Goal: Task Accomplishment & Management: Manage account settings

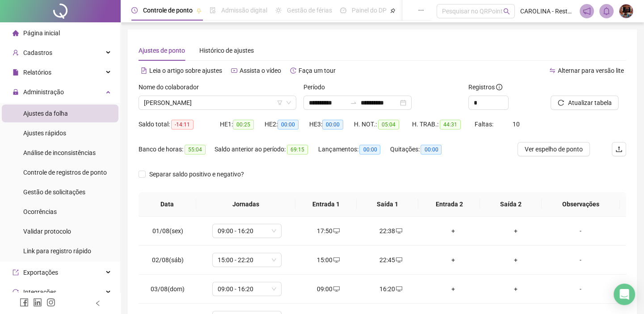
click at [256, 101] on span "[PERSON_NAME]" at bounding box center [217, 102] width 147 height 13
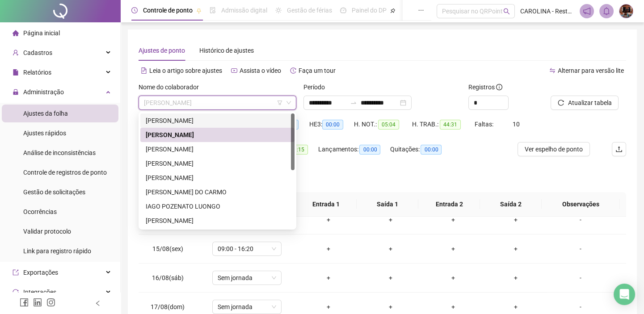
click at [239, 121] on div "[PERSON_NAME]" at bounding box center [217, 121] width 143 height 10
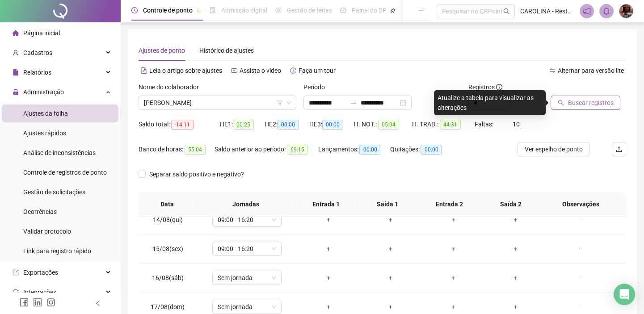
click at [599, 104] on span "Buscar registros" at bounding box center [591, 103] width 46 height 10
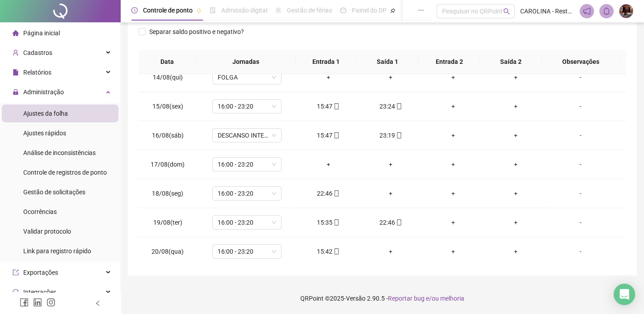
scroll to position [0, 0]
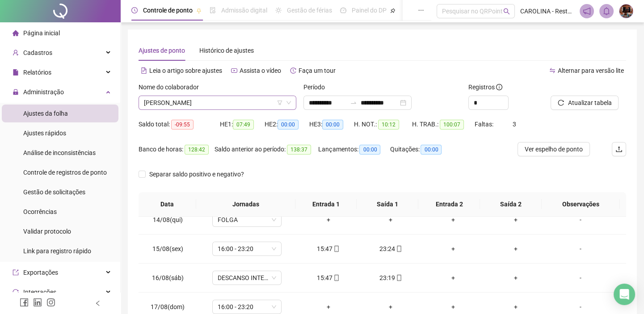
click at [259, 106] on span "[PERSON_NAME]" at bounding box center [217, 102] width 147 height 13
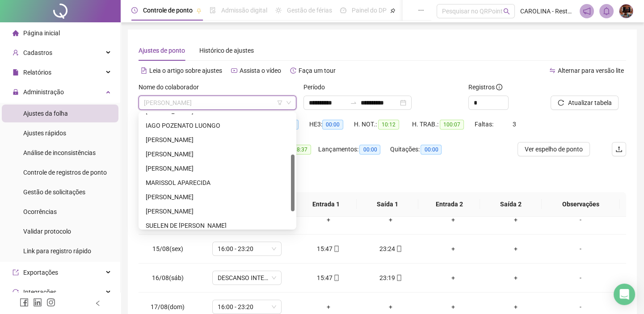
scroll to position [114, 0]
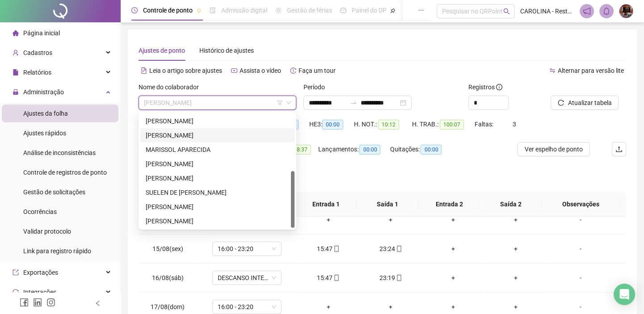
click at [234, 132] on div "[PERSON_NAME]" at bounding box center [217, 135] width 143 height 10
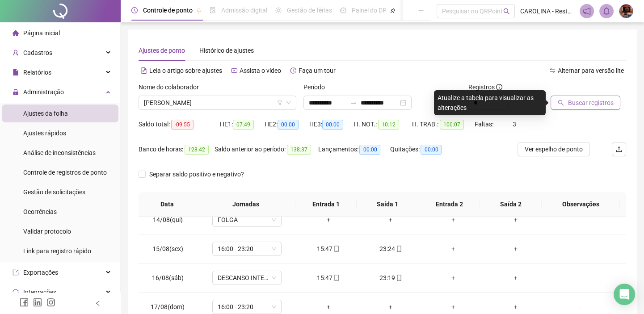
click at [561, 104] on icon "search" at bounding box center [561, 103] width 6 height 6
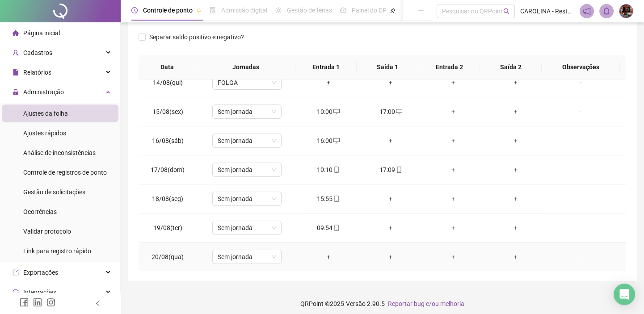
scroll to position [143, 0]
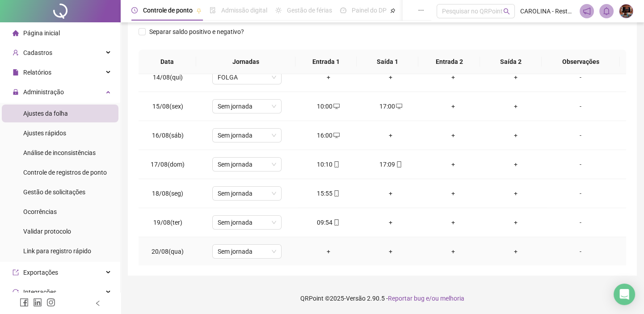
click at [324, 249] on div "+" at bounding box center [328, 252] width 48 height 10
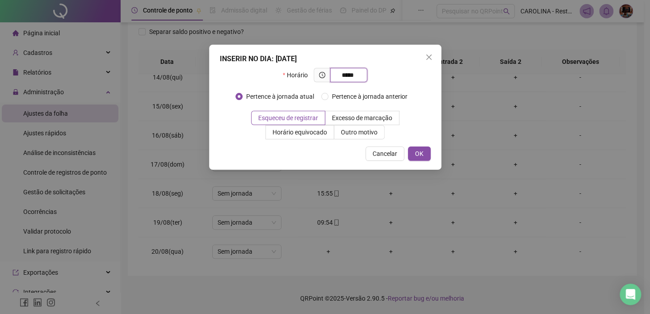
type input "*****"
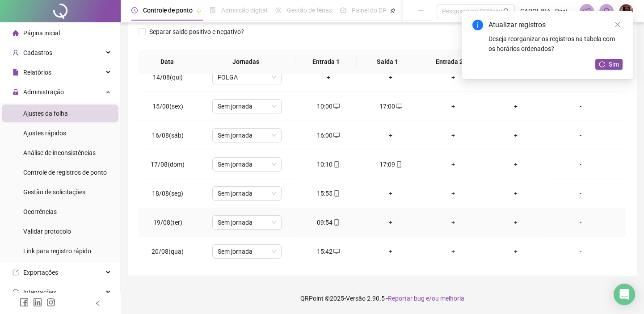
click at [388, 222] on div "+" at bounding box center [391, 223] width 48 height 10
click at [388, 172] on body "**********" at bounding box center [322, 14] width 644 height 314
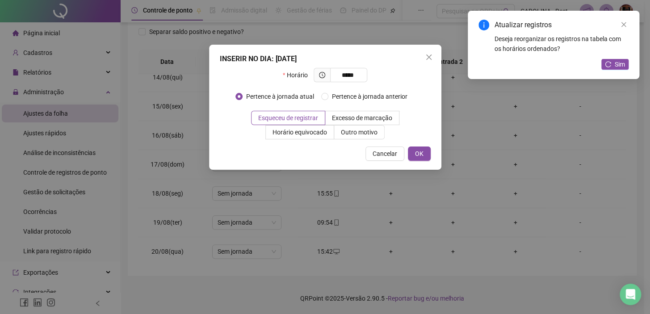
type input "*****"
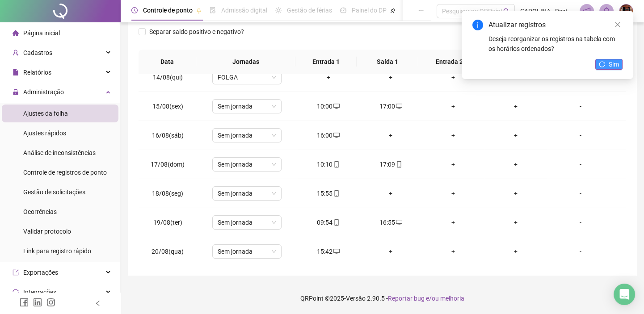
click at [599, 60] on button "Sim" at bounding box center [608, 64] width 27 height 11
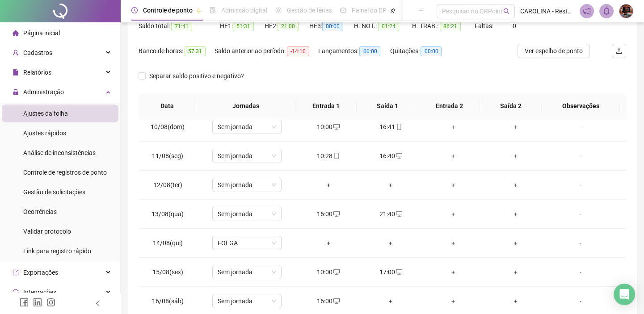
scroll to position [21, 0]
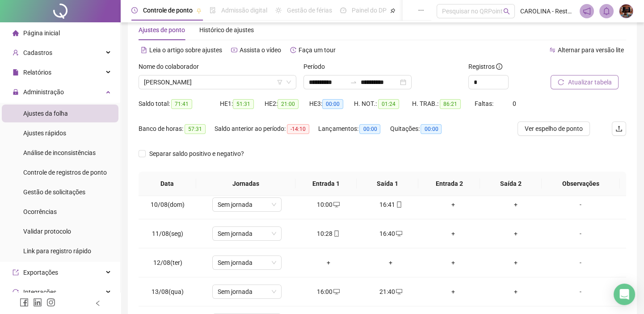
click at [587, 80] on span "Atualizar tabela" at bounding box center [590, 82] width 44 height 10
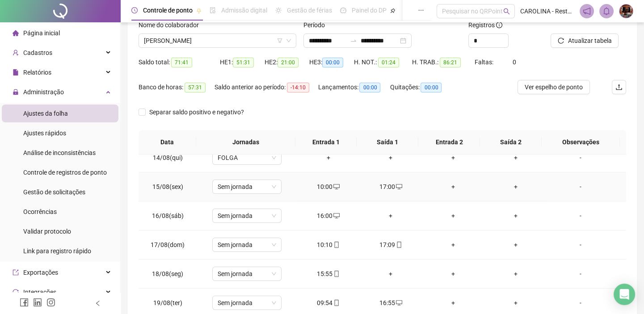
scroll to position [143, 0]
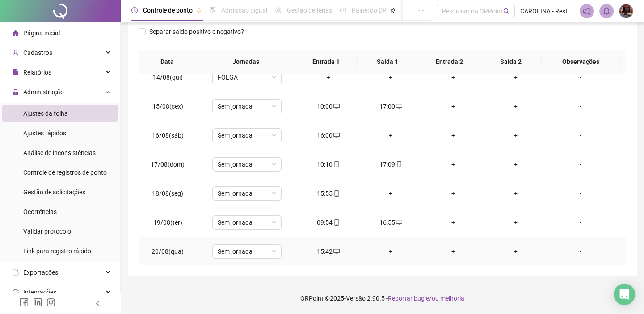
click at [383, 252] on div "+" at bounding box center [391, 252] width 48 height 10
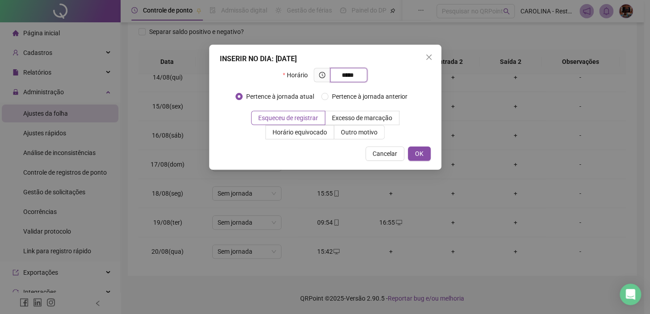
type input "*****"
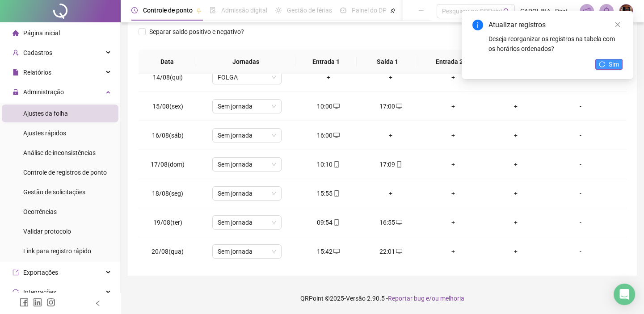
click at [602, 62] on icon "reload" at bounding box center [602, 64] width 6 height 6
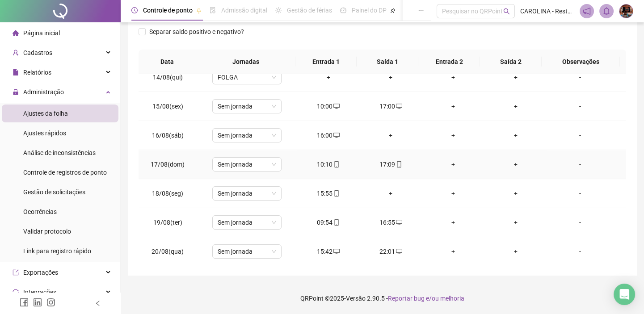
click at [396, 164] on icon "mobile" at bounding box center [399, 164] width 6 height 6
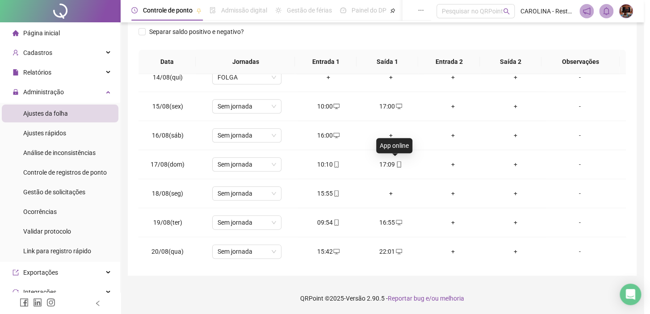
type input "**********"
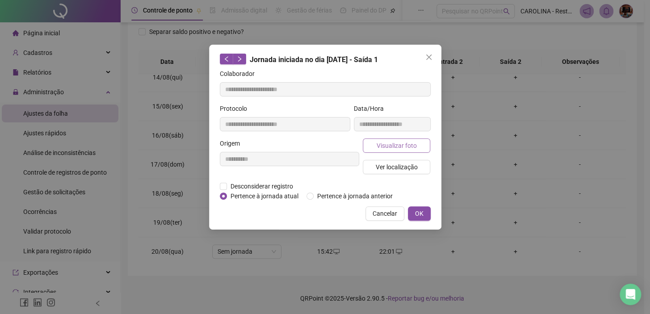
click at [393, 142] on span "Visualizar foto" at bounding box center [396, 146] width 40 height 10
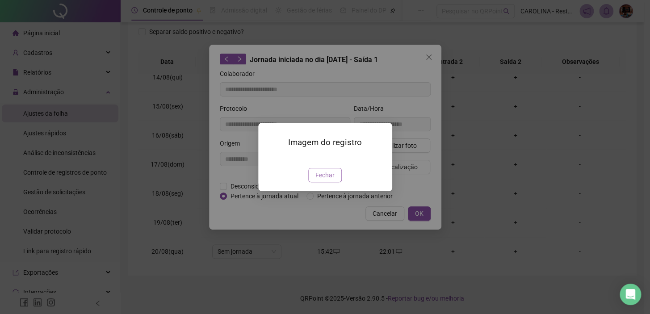
click at [328, 180] on span "Fechar" at bounding box center [324, 175] width 19 height 10
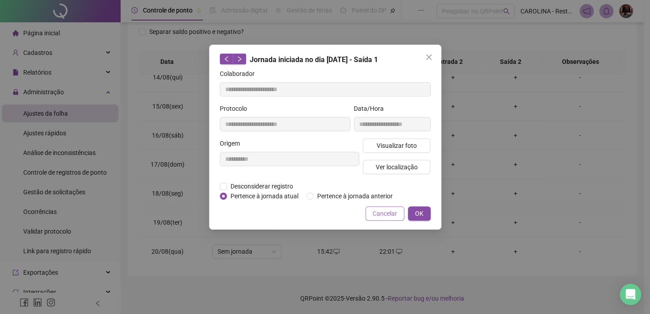
click at [387, 215] on span "Cancelar" at bounding box center [385, 214] width 25 height 10
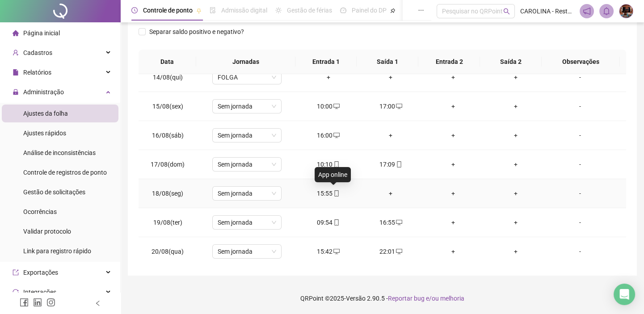
click at [333, 192] on icon "mobile" at bounding box center [336, 193] width 6 height 6
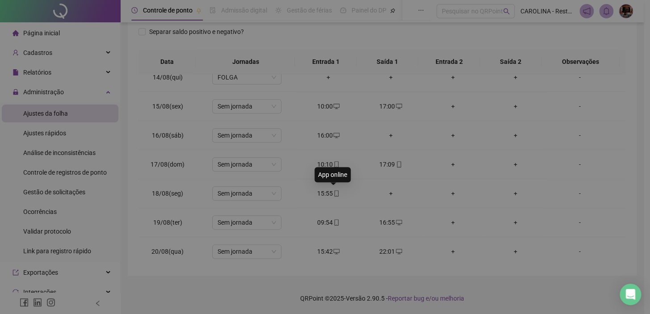
type input "**********"
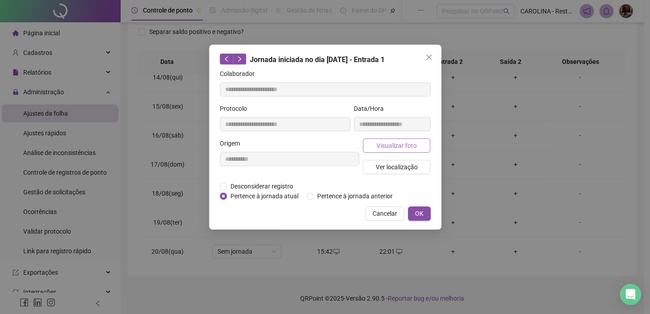
click at [395, 139] on button "Visualizar foto" at bounding box center [397, 146] width 68 height 14
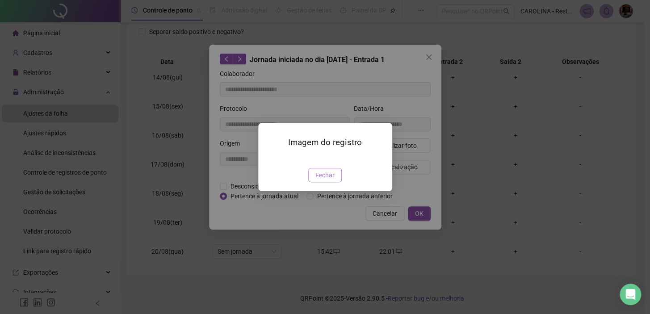
click at [314, 182] on button "Fechar" at bounding box center [325, 175] width 34 height 14
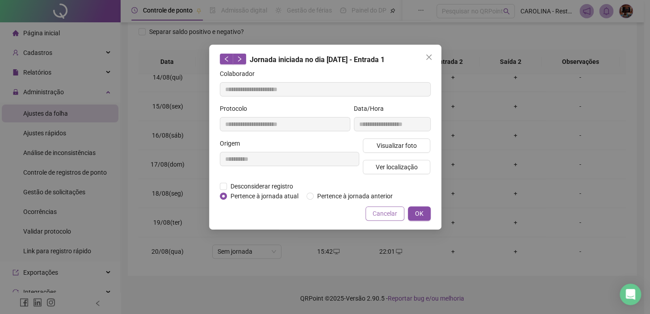
click at [378, 210] on span "Cancelar" at bounding box center [385, 214] width 25 height 10
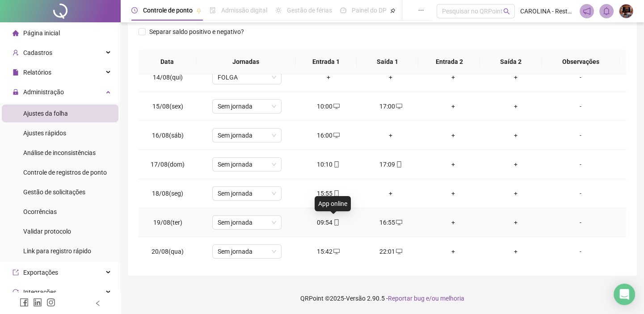
click at [333, 224] on span at bounding box center [335, 222] width 7 height 7
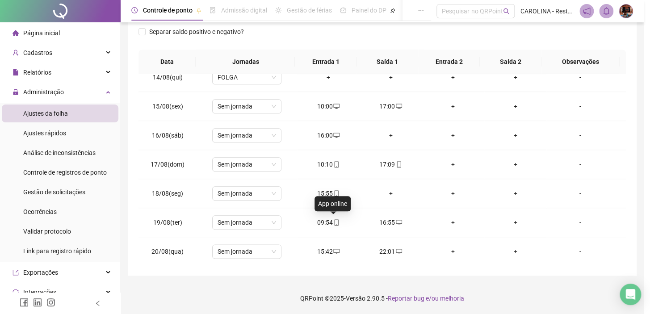
type input "**********"
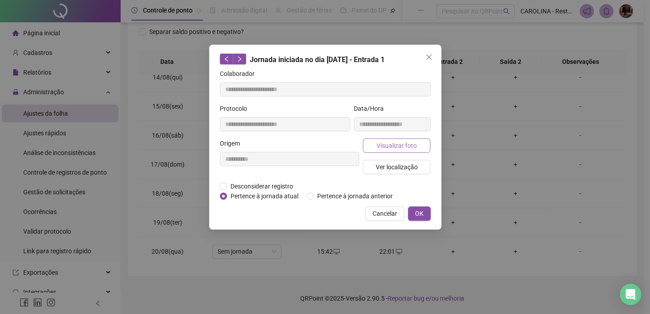
click at [401, 147] on span "Visualizar foto" at bounding box center [396, 146] width 40 height 10
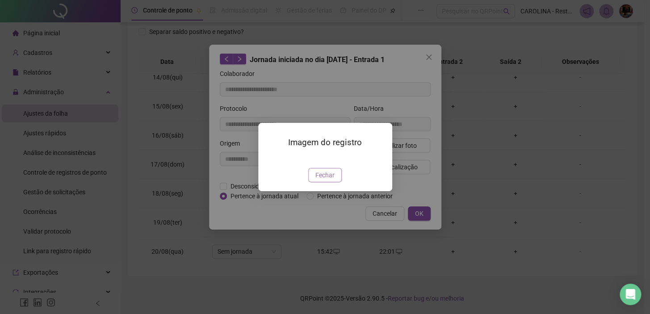
click at [332, 180] on span "Fechar" at bounding box center [324, 175] width 19 height 10
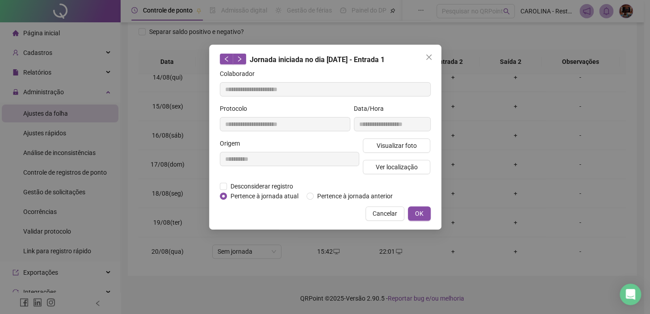
click at [397, 215] on button "Cancelar" at bounding box center [385, 213] width 39 height 14
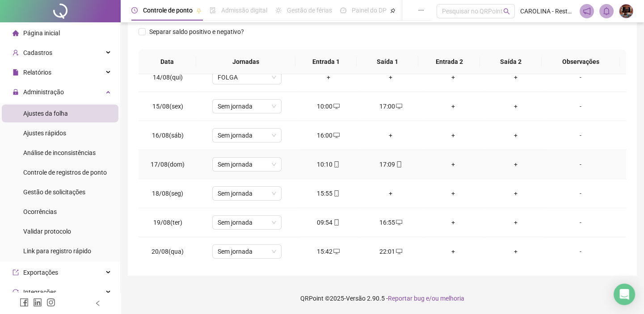
click at [334, 162] on icon "mobile" at bounding box center [336, 164] width 6 height 6
type input "**********"
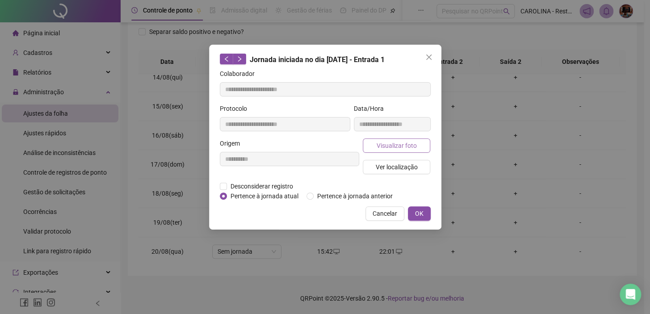
click at [384, 143] on span "Visualizar foto" at bounding box center [396, 146] width 40 height 10
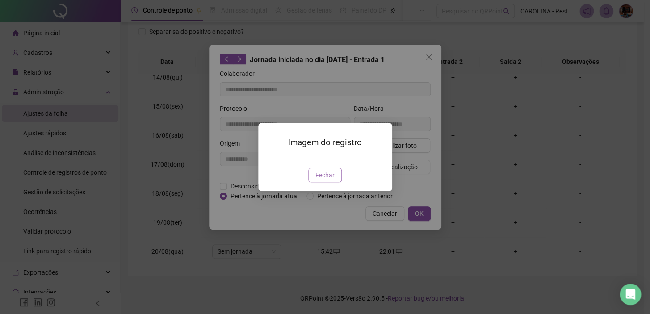
click at [322, 180] on span "Fechar" at bounding box center [324, 175] width 19 height 10
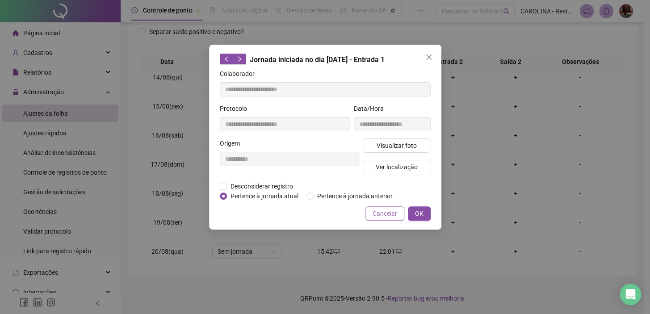
click at [396, 210] on span "Cancelar" at bounding box center [385, 214] width 25 height 10
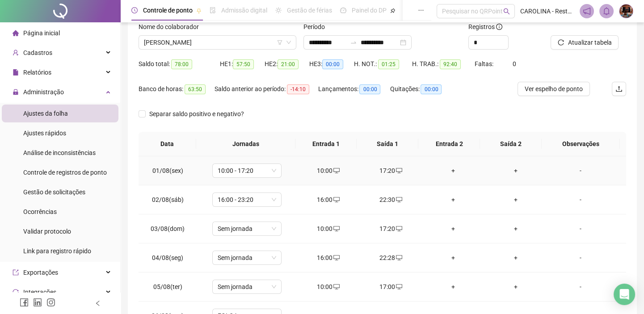
scroll to position [0, 0]
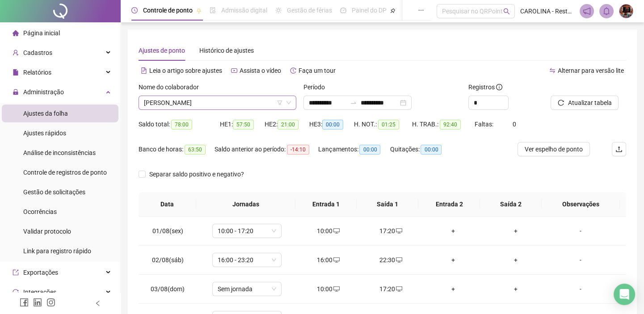
click at [246, 105] on span "[PERSON_NAME]" at bounding box center [217, 102] width 147 height 13
